Goal: Navigation & Orientation: Find specific page/section

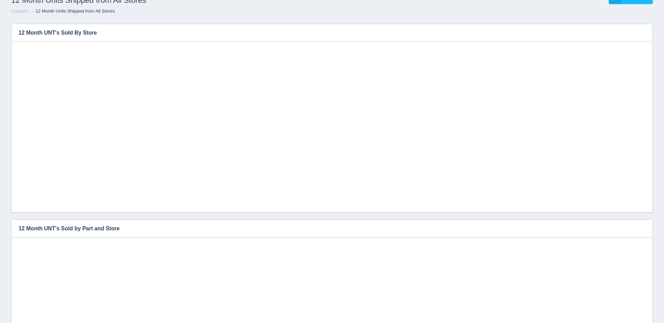
scroll to position [35, 0]
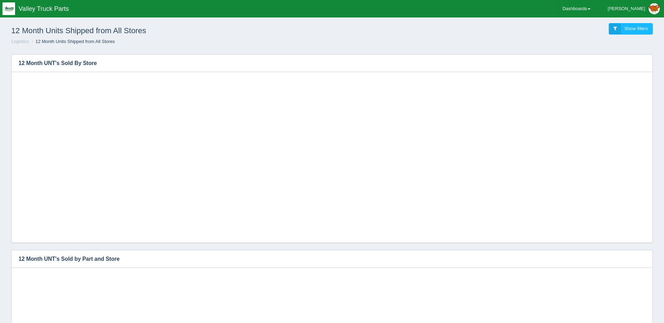
scroll to position [35, 0]
click at [511, 35] on div "12 Month Units Shipped from All Stores Show filters" at bounding box center [332, 29] width 653 height 19
